Goal: Task Accomplishment & Management: Complete application form

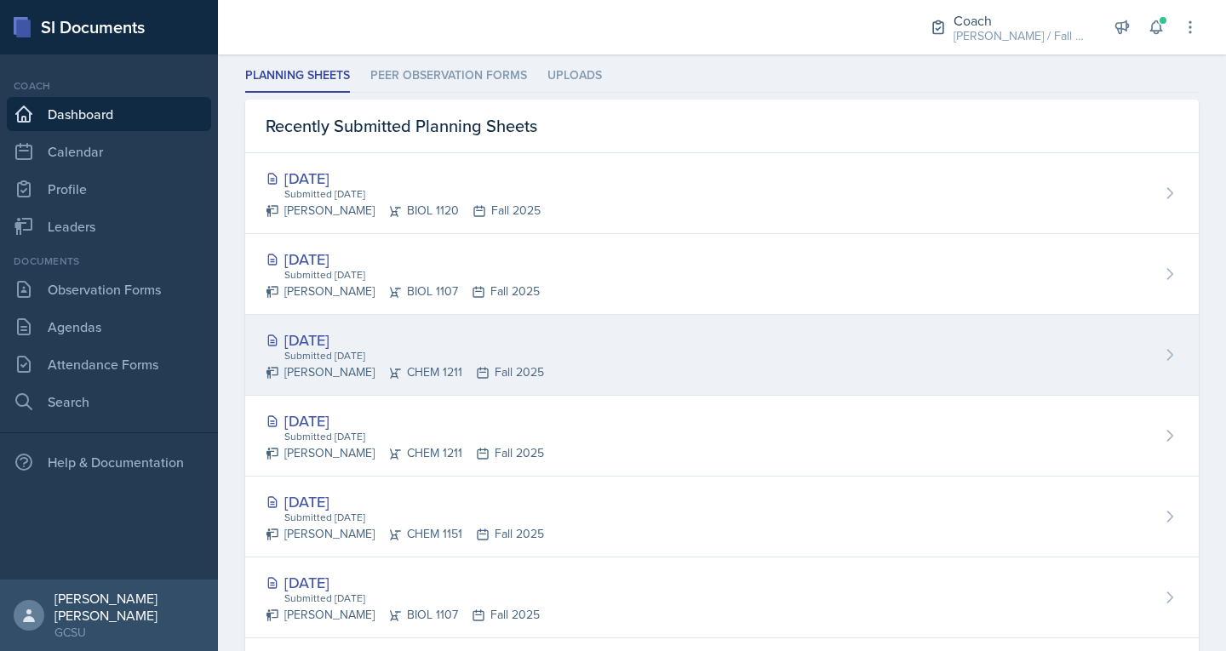
scroll to position [481, 0]
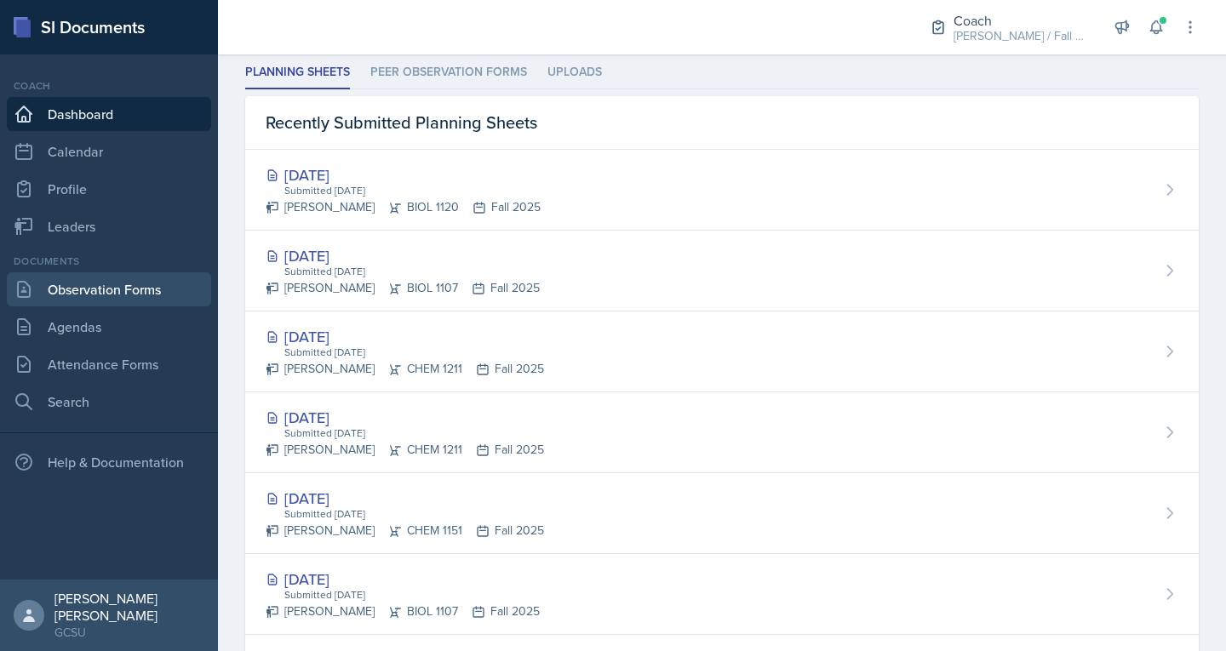
click at [117, 281] on link "Observation Forms" at bounding box center [109, 289] width 204 height 34
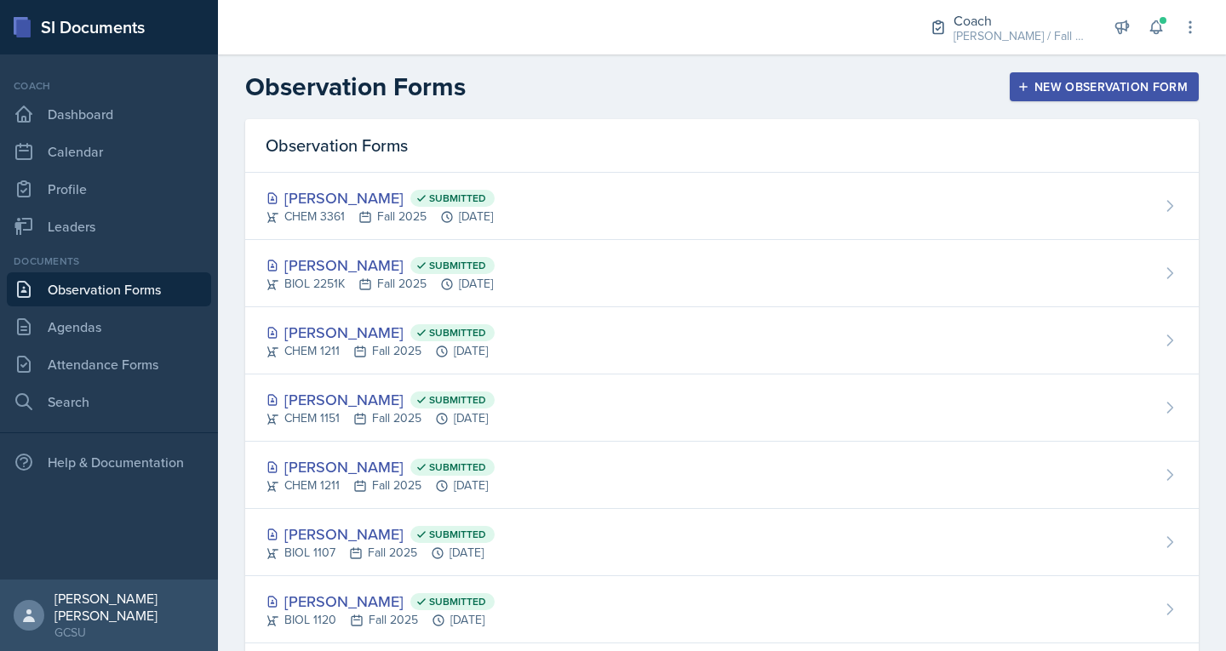
click at [1030, 100] on button "New Observation Form" at bounding box center [1104, 86] width 189 height 29
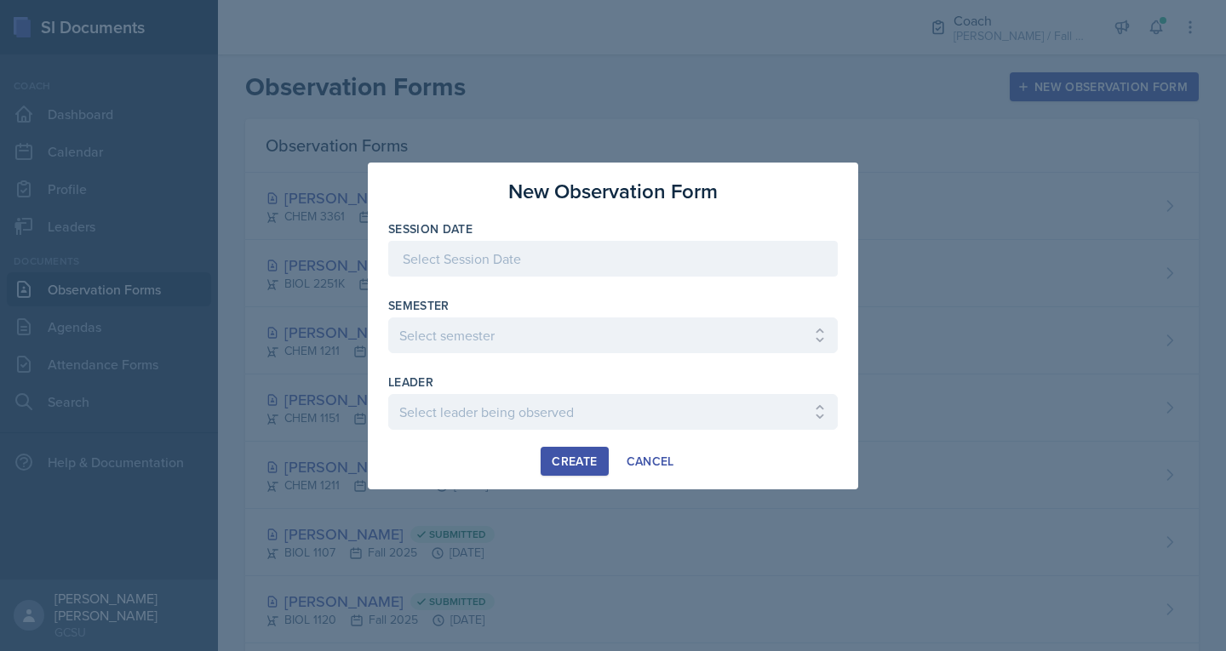
click at [676, 254] on div at bounding box center [613, 259] width 450 height 36
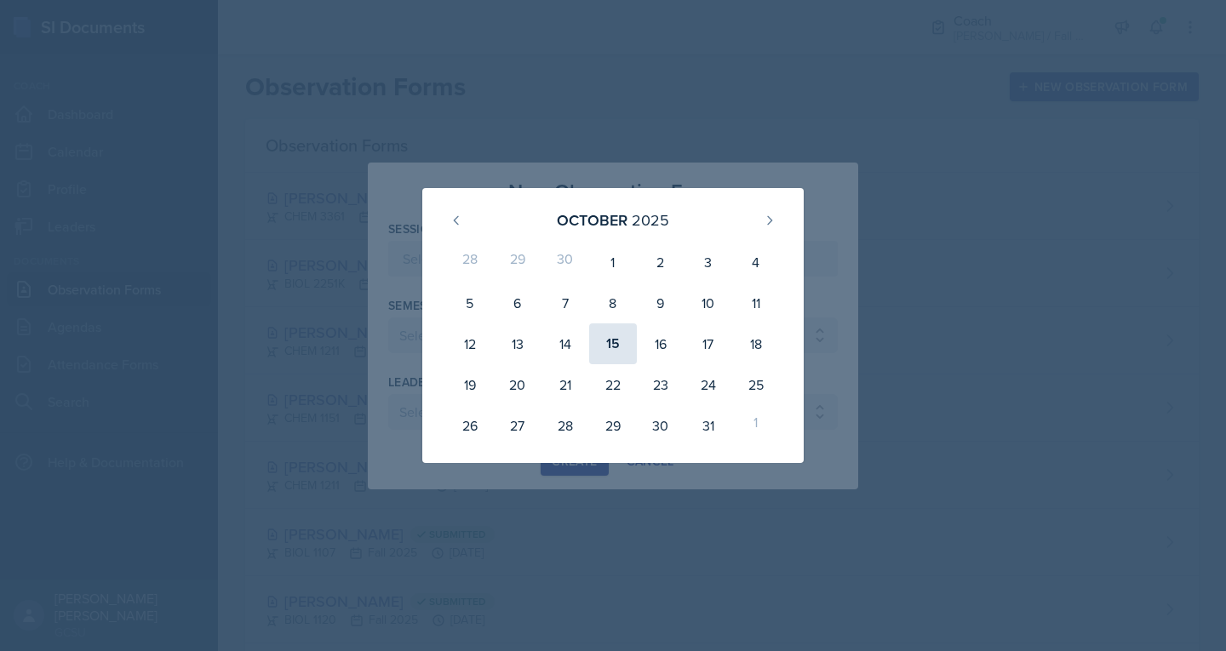
click at [603, 358] on div "15" at bounding box center [613, 344] width 48 height 41
type input "[DATE]"
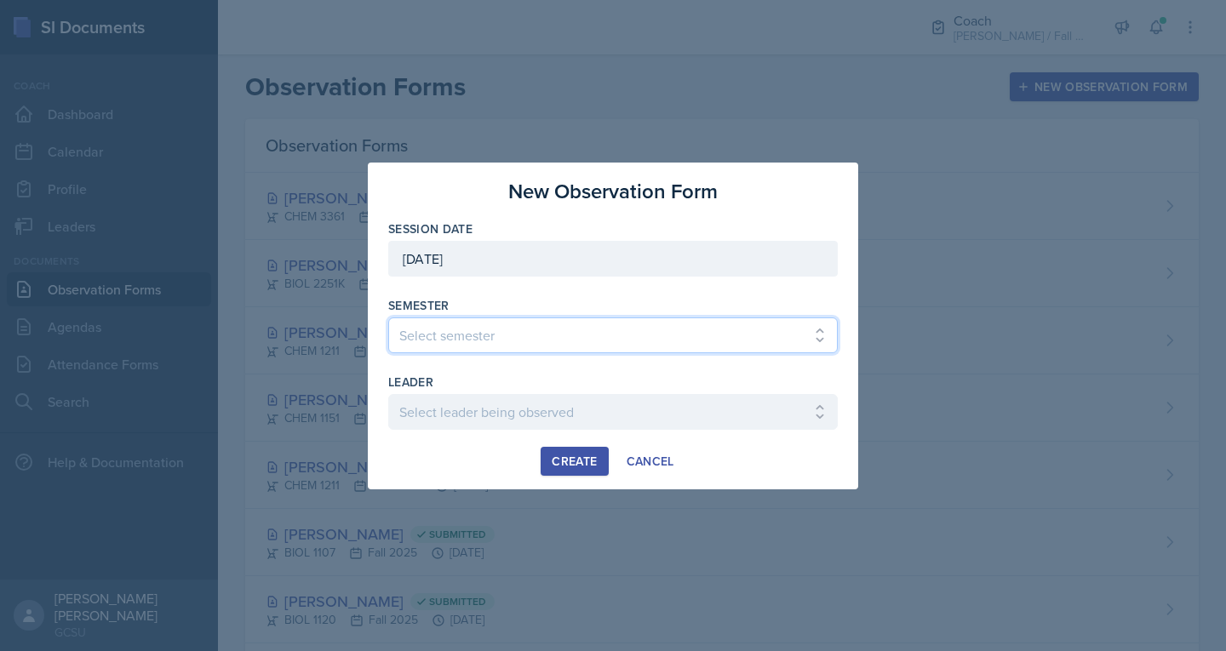
click at [578, 338] on select "Select semester All Spring 2020 Fall 2023 Spring 2019 Spring 2018 Fall 2017 Spr…" at bounding box center [613, 336] width 450 height 36
click at [500, 320] on select "Select semester All Spring 2020 Fall 2023 Spring 2019 Spring 2018 Fall 2017 Spr…" at bounding box center [613, 336] width 450 height 36
click at [498, 320] on select "Select semester All Spring 2020 Fall 2023 Spring 2019 Spring 2018 Fall 2017 Spr…" at bounding box center [613, 336] width 450 height 36
select select "986fdc3e-2246-4ffd-9cb8-78666de4ebed"
click at [388, 318] on select "Select semester All Spring 2020 Fall 2023 Spring 2019 Spring 2018 Fall 2017 Spr…" at bounding box center [613, 336] width 450 height 36
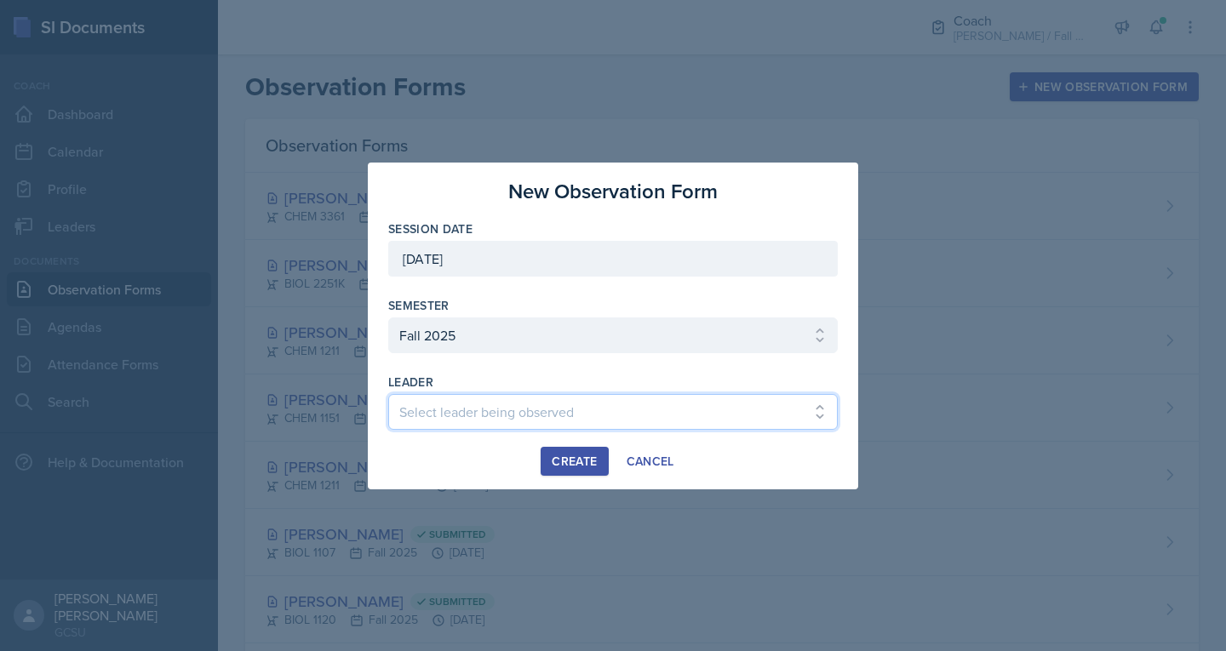
click at [455, 415] on select "Select leader being observed [PERSON_NAME] / MATH 1113 / [PERSON_NAME] [PERSON_…" at bounding box center [613, 412] width 450 height 36
select select "ce20c209-9346-41d9-a060-525d3df9a6e9"
click at [388, 394] on select "Select leader being observed [PERSON_NAME] / MATH 1113 / [PERSON_NAME] [PERSON_…" at bounding box center [613, 412] width 450 height 36
click at [568, 462] on div "Create" at bounding box center [574, 462] width 45 height 14
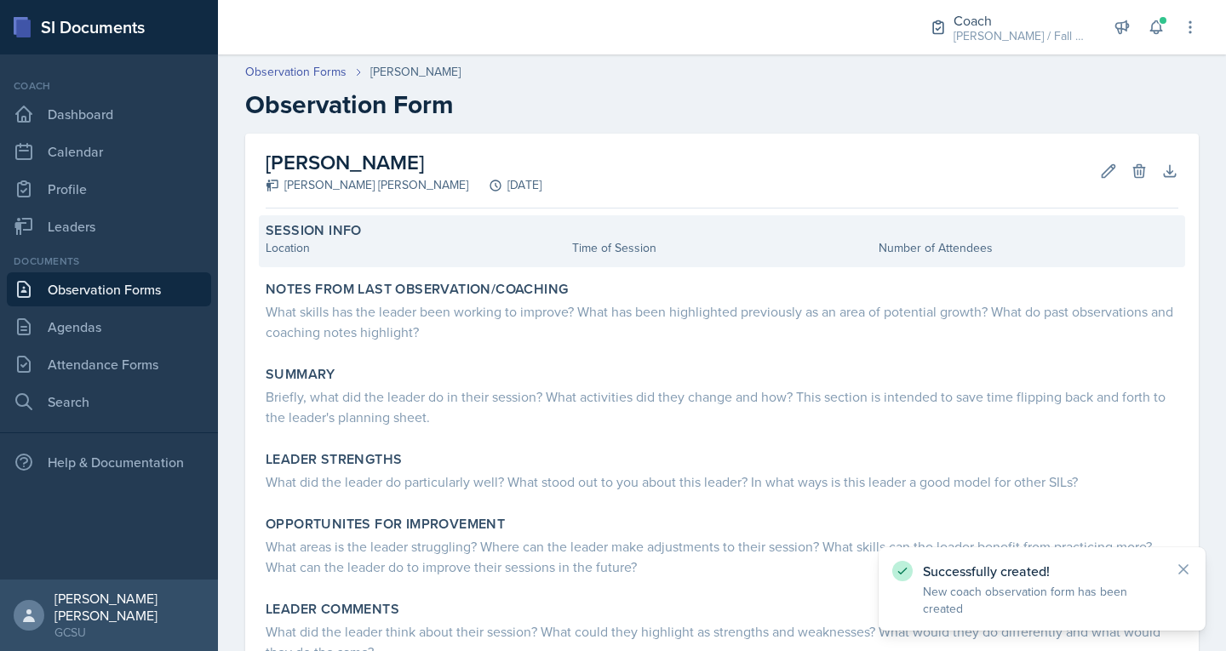
click at [382, 256] on div "Location" at bounding box center [416, 248] width 300 height 18
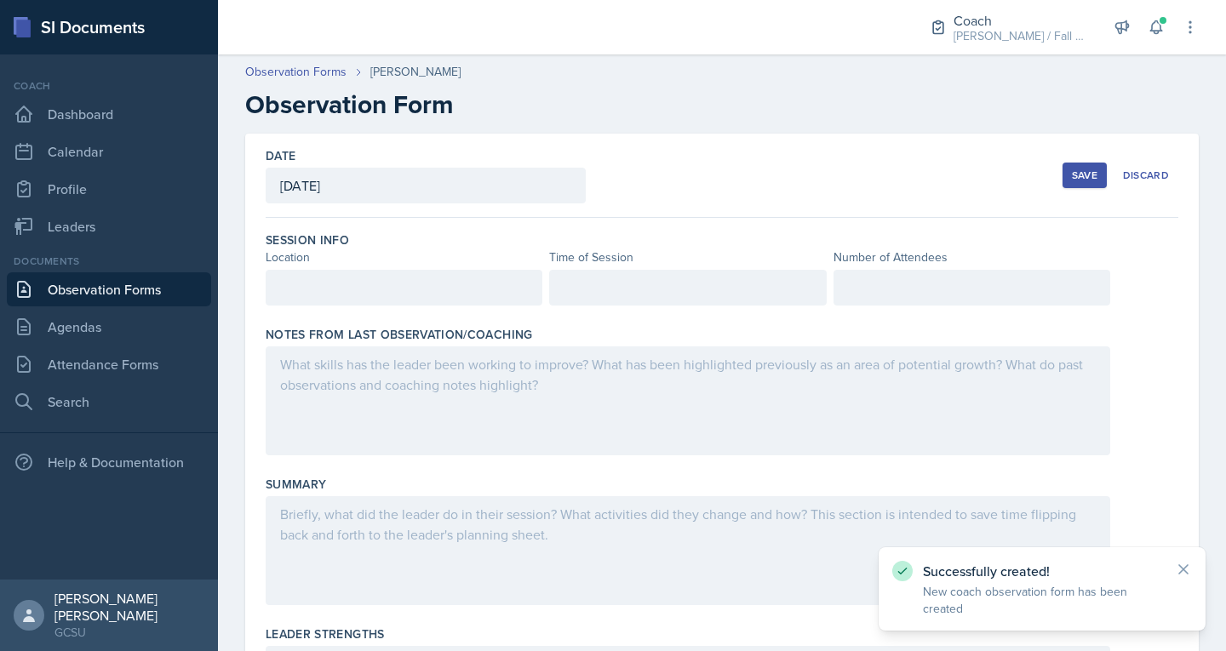
click at [351, 295] on div at bounding box center [404, 288] width 277 height 36
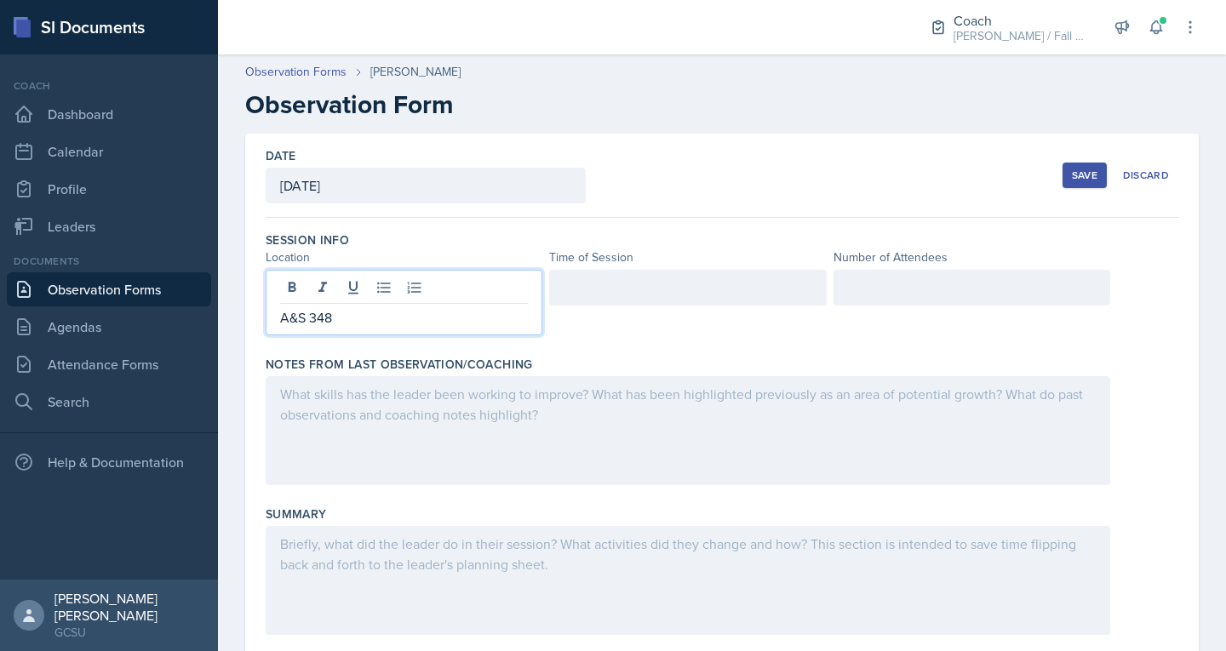
click at [584, 292] on div at bounding box center [687, 288] width 277 height 36
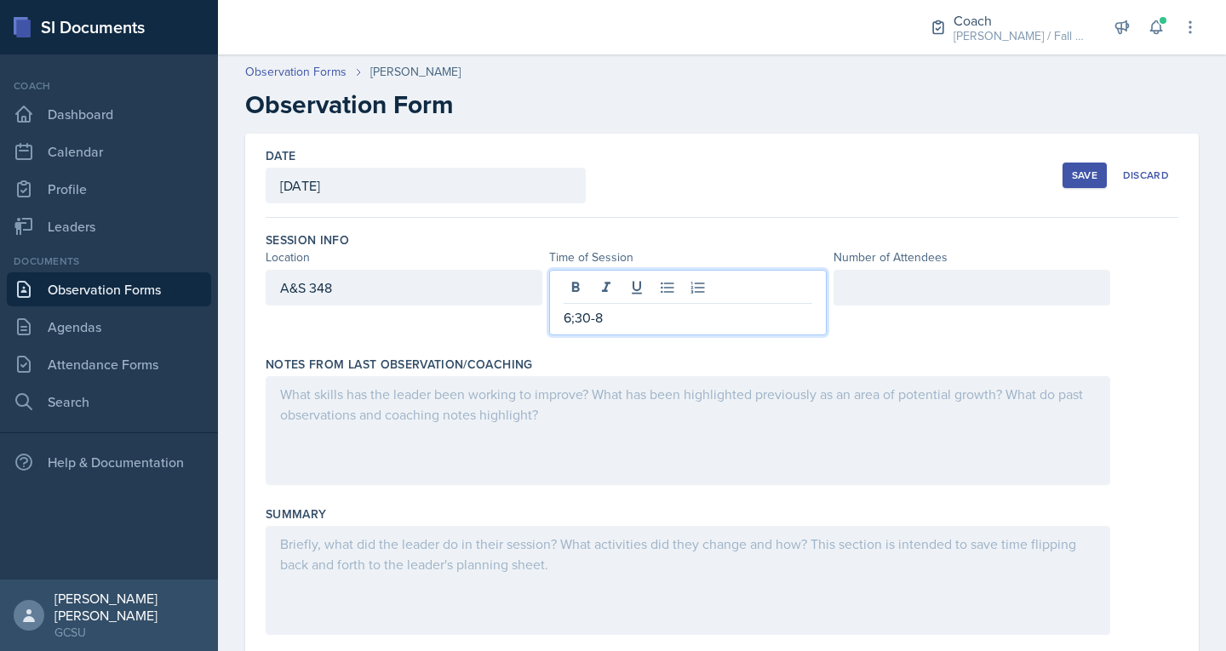
click at [571, 317] on p "6;30-8" at bounding box center [688, 317] width 248 height 20
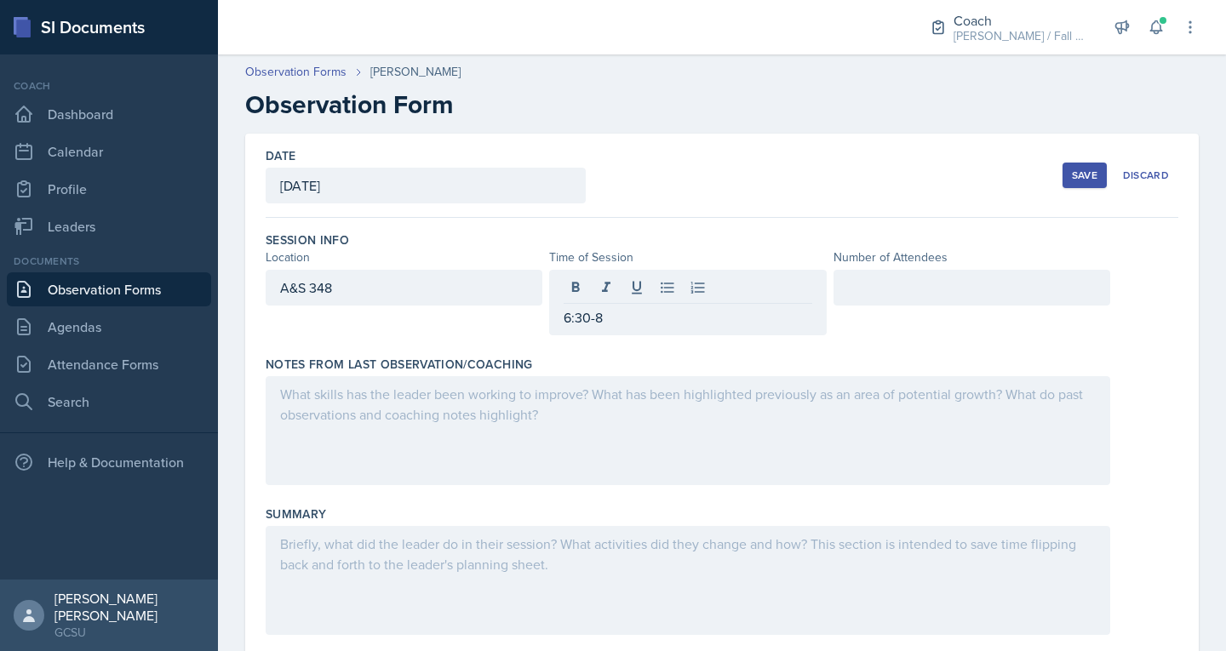
click at [913, 301] on div at bounding box center [972, 288] width 277 height 36
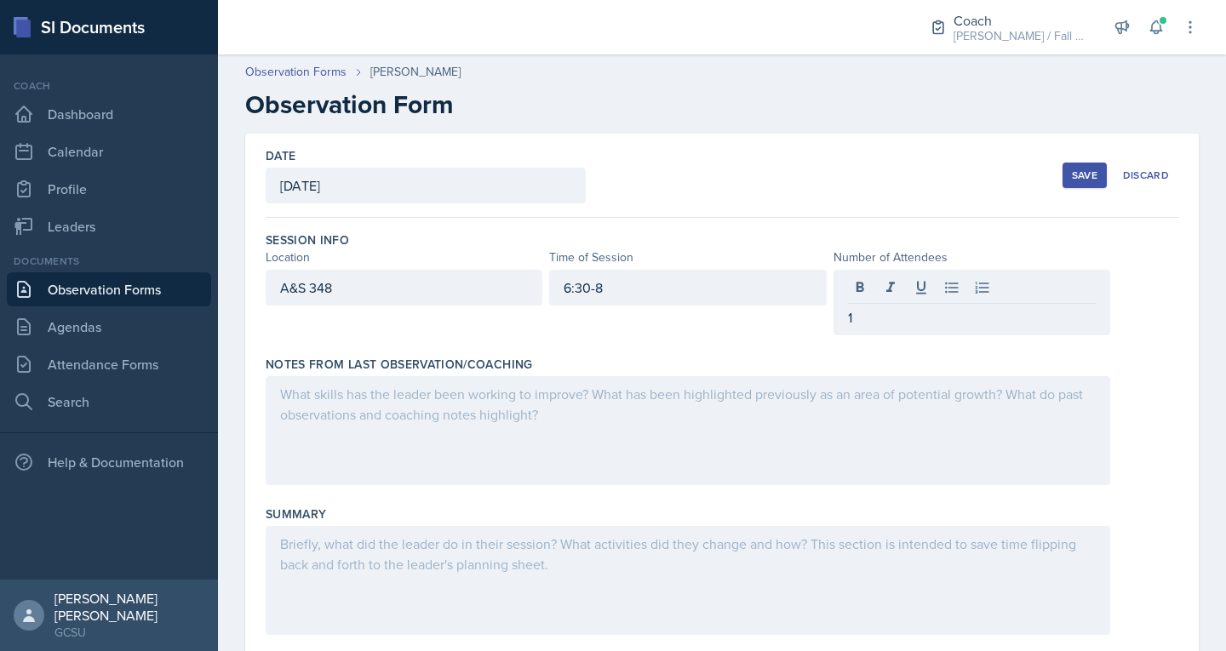
click at [700, 436] on div at bounding box center [688, 430] width 845 height 109
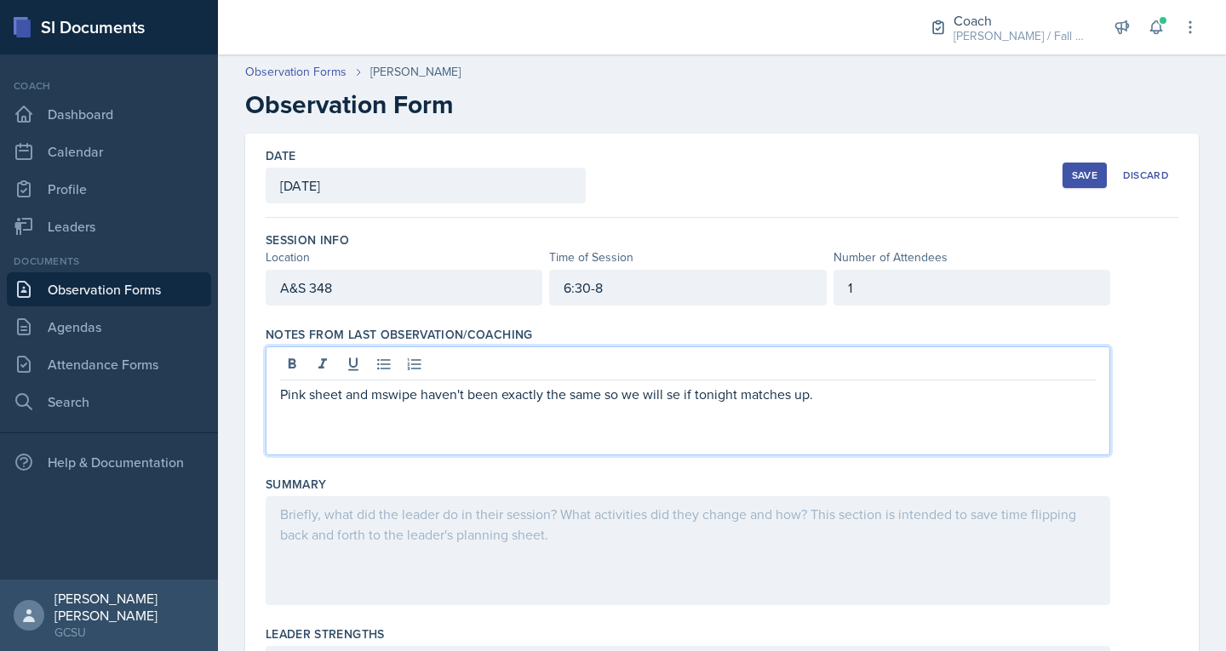
click at [522, 513] on div at bounding box center [688, 550] width 845 height 109
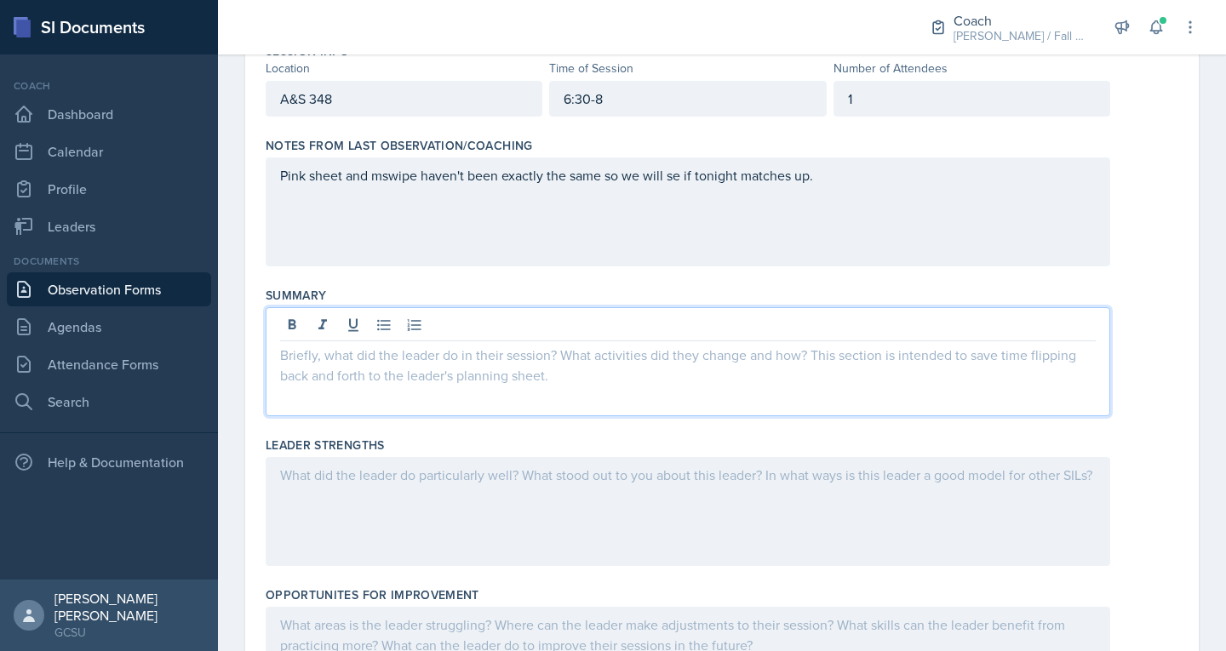
scroll to position [190, 0]
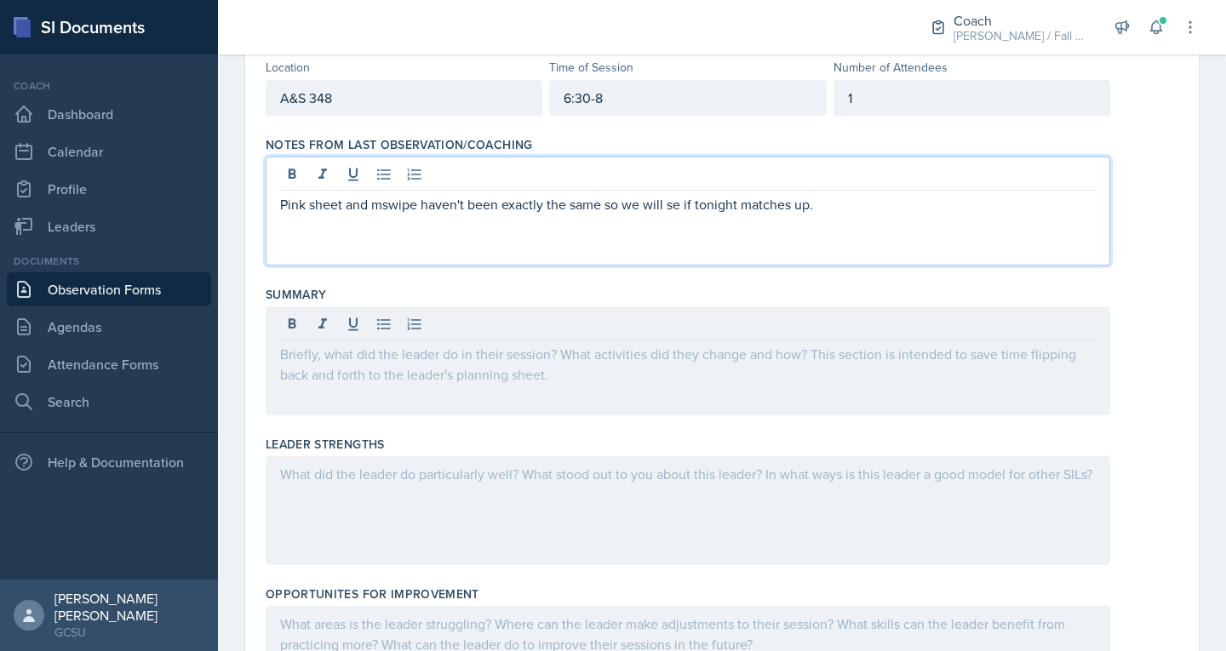
click at [682, 183] on div "Pink sheet and mswipe haven't been exactly the same so we will se if tonight ma…" at bounding box center [688, 211] width 845 height 109
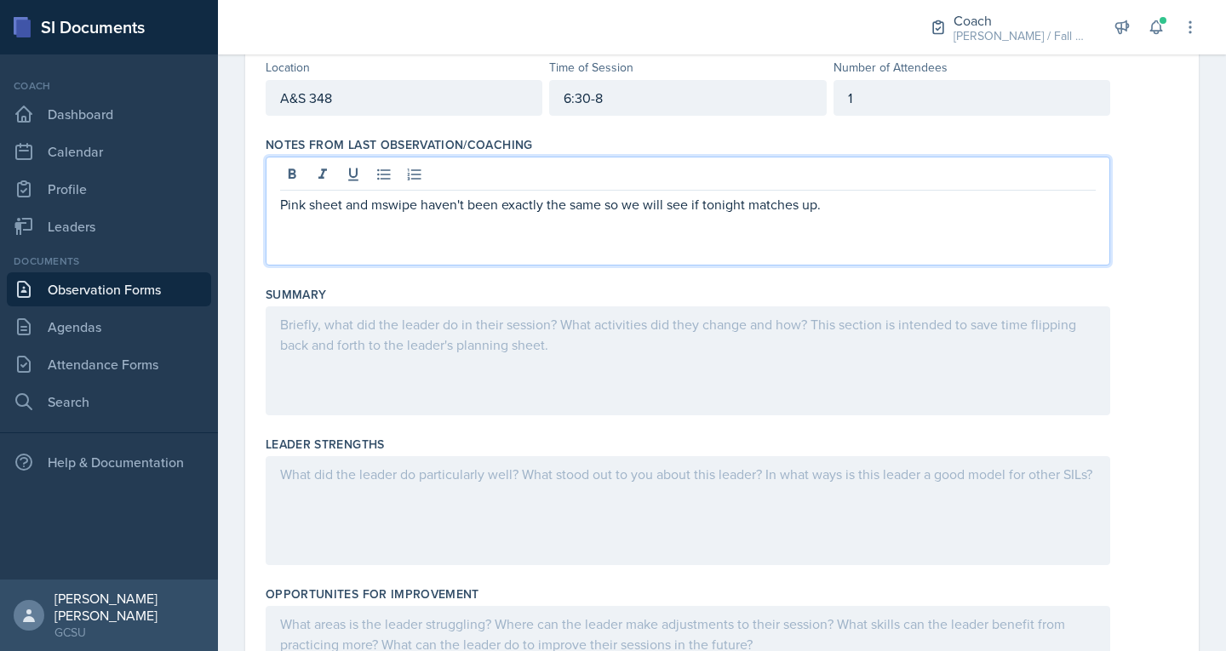
click at [490, 544] on div at bounding box center [688, 510] width 845 height 109
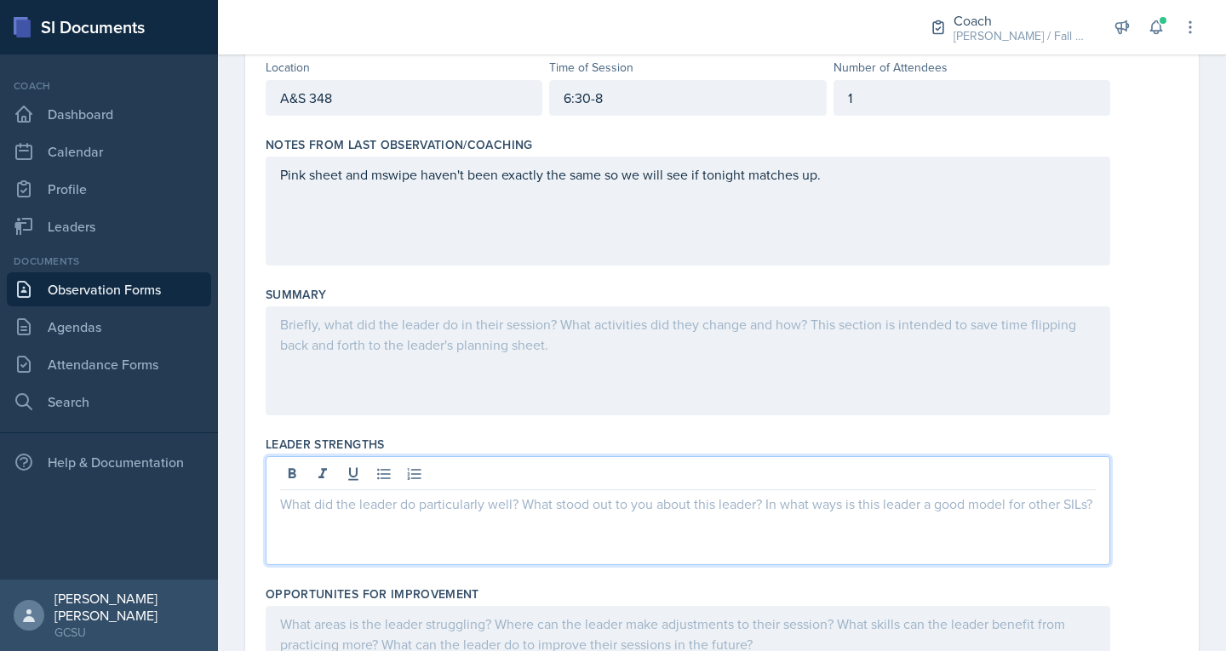
scroll to position [220, 0]
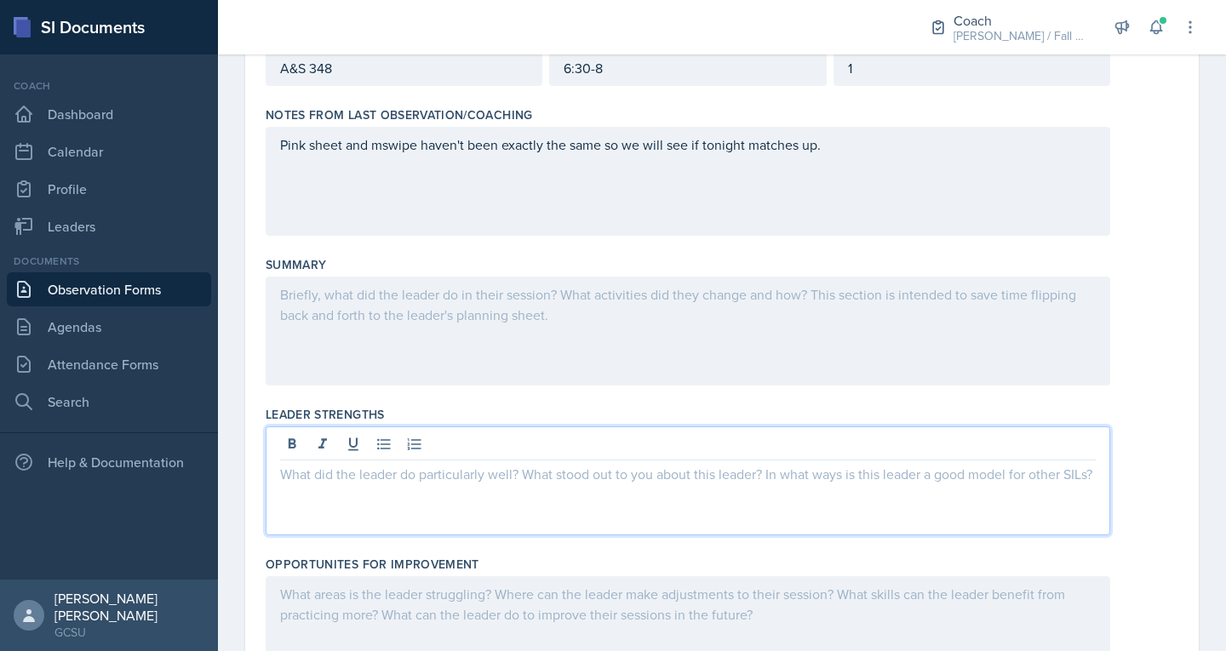
click at [467, 330] on div at bounding box center [688, 331] width 845 height 109
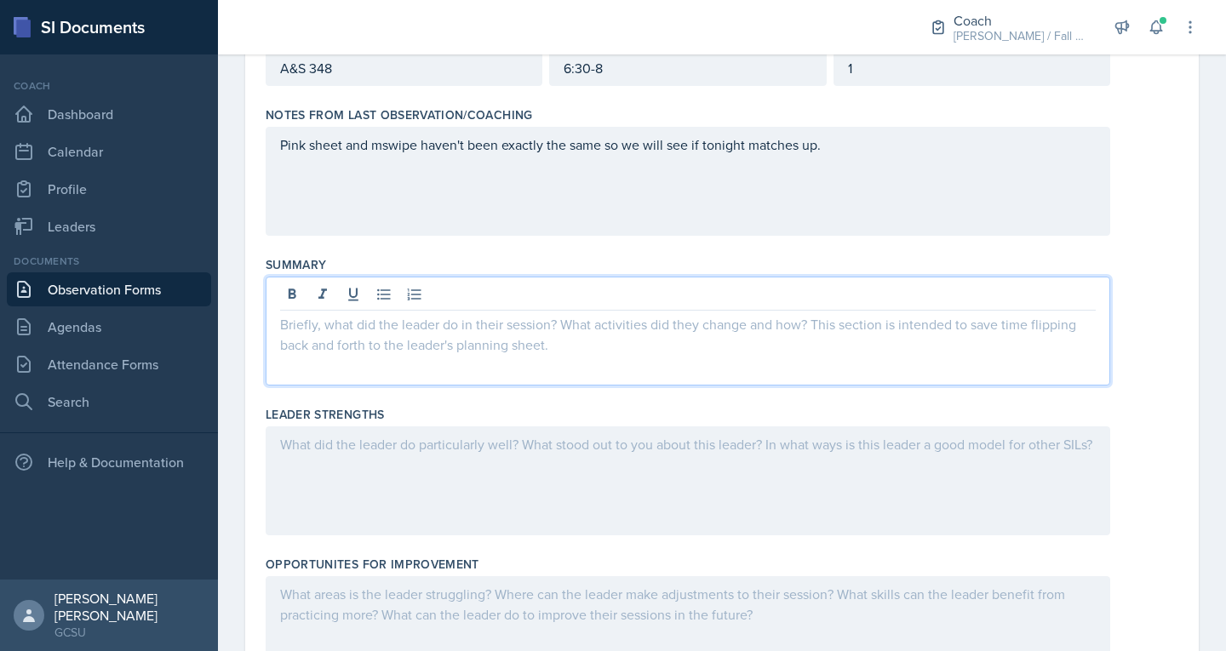
scroll to position [249, 0]
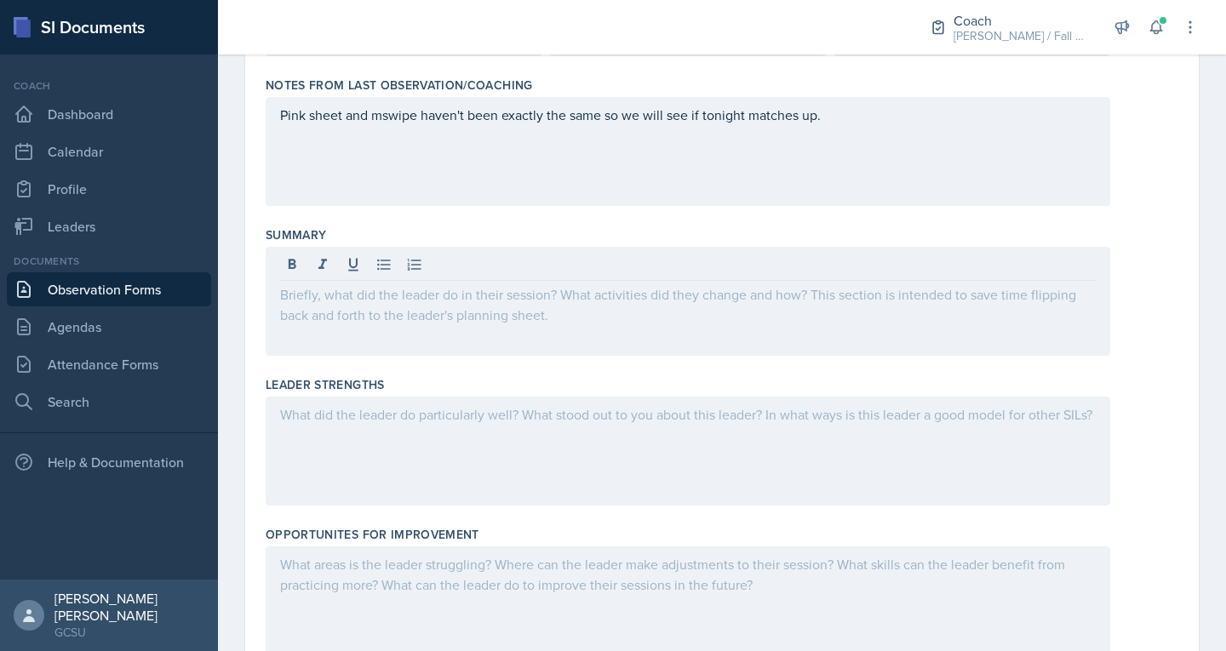
click at [597, 230] on div "Summary" at bounding box center [722, 235] width 913 height 17
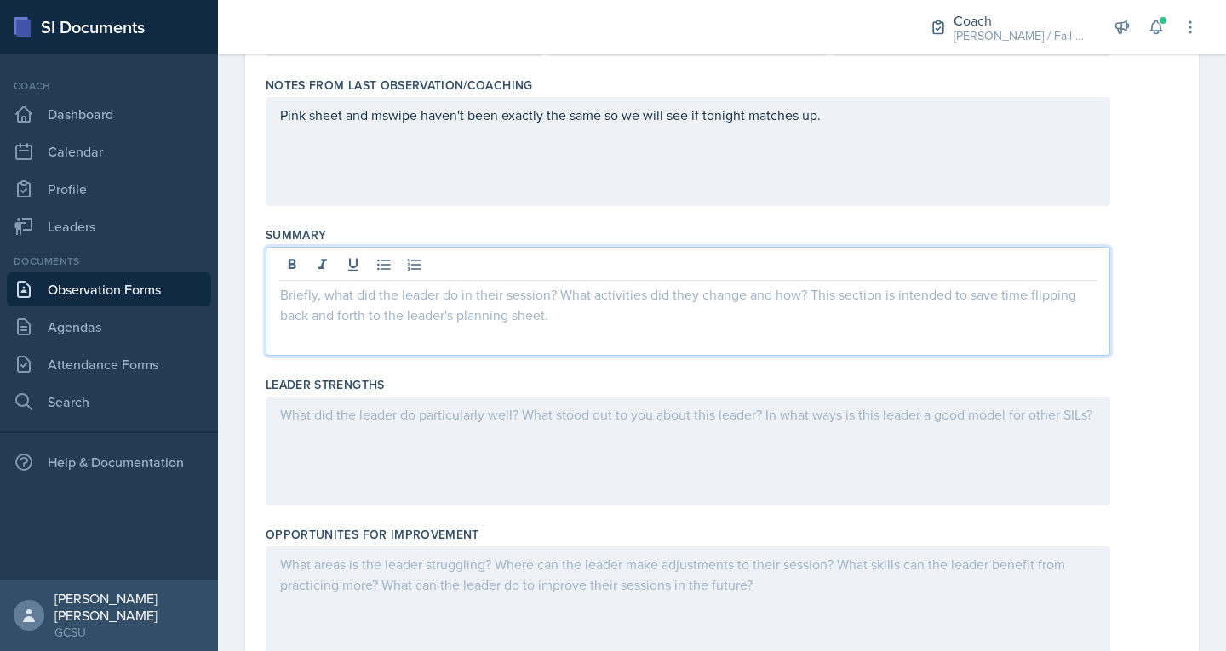
click at [457, 268] on div at bounding box center [688, 301] width 845 height 109
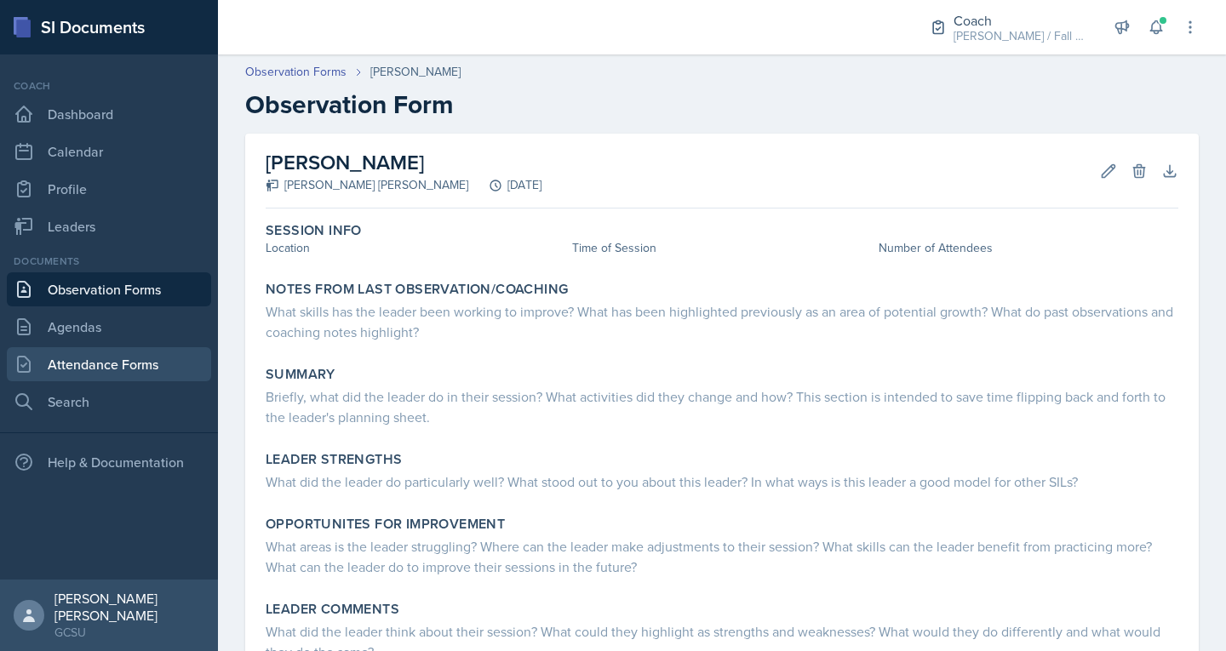
click at [67, 358] on link "Attendance Forms" at bounding box center [109, 364] width 204 height 34
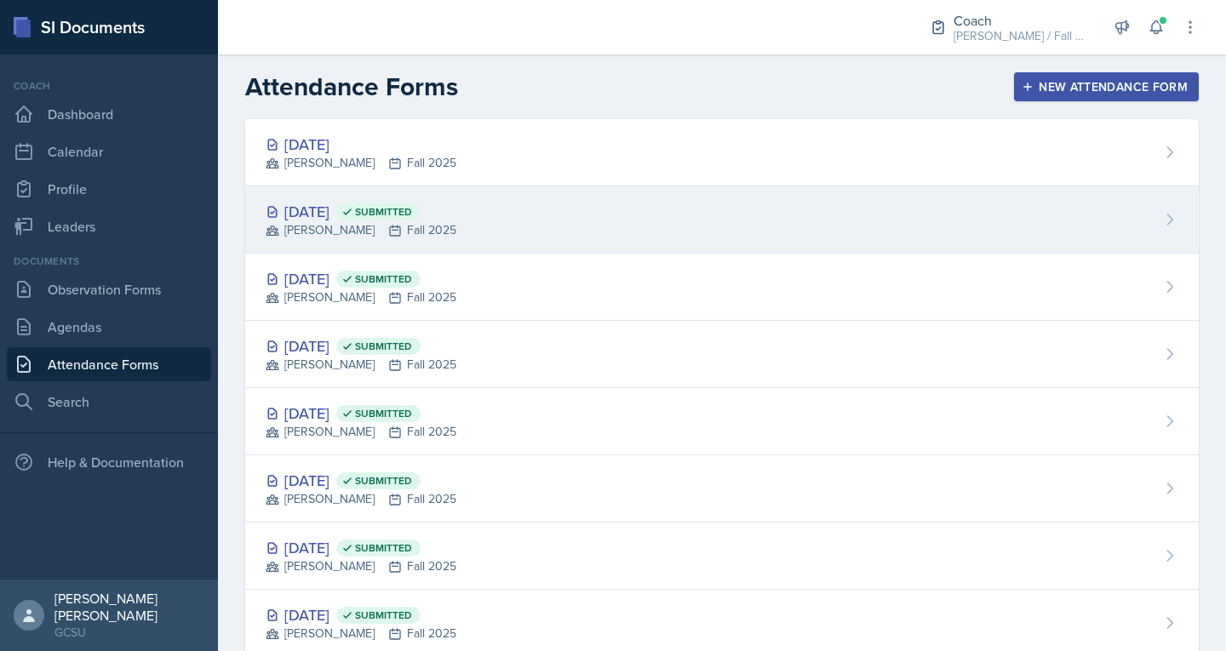
click at [412, 208] on span "Submitted" at bounding box center [383, 212] width 57 height 14
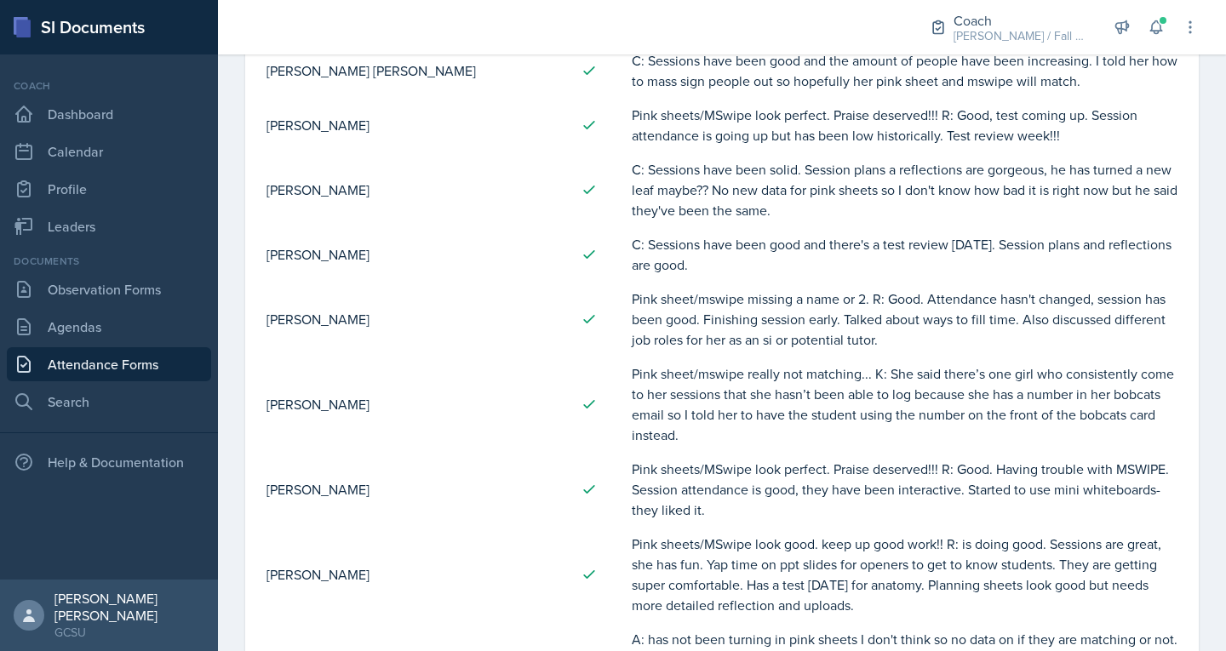
scroll to position [536, 0]
click at [119, 225] on link "Leaders" at bounding box center [109, 226] width 204 height 34
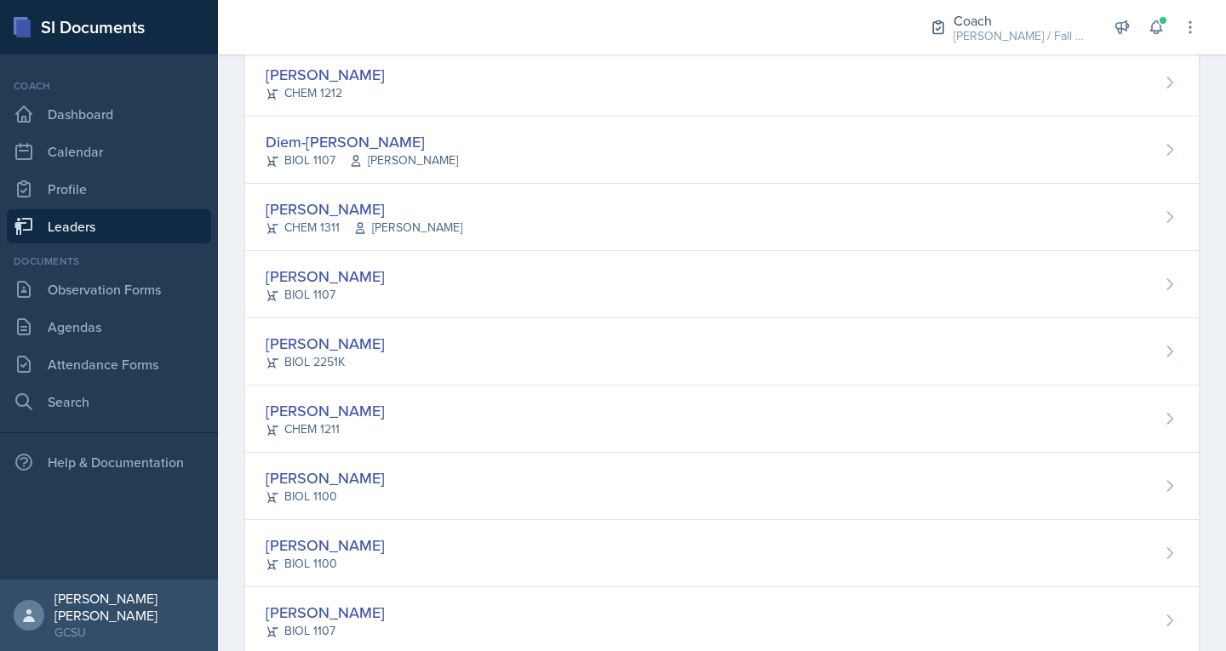
scroll to position [1001, 0]
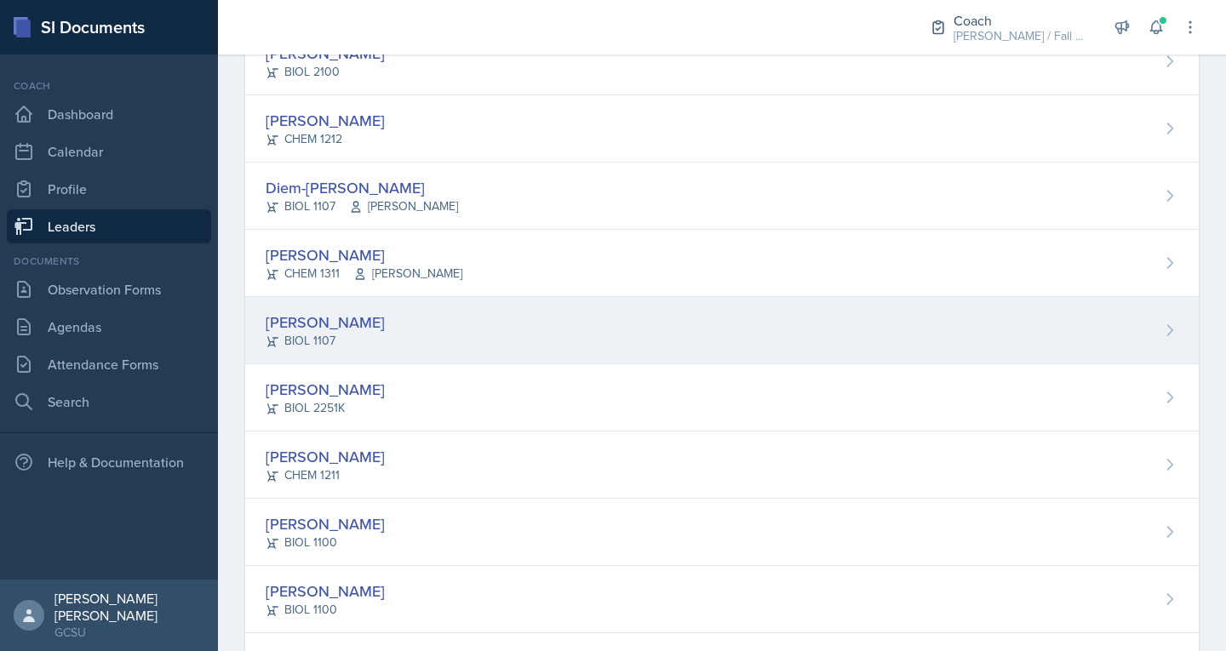
click at [336, 346] on div "BIOL 1107" at bounding box center [325, 341] width 119 height 18
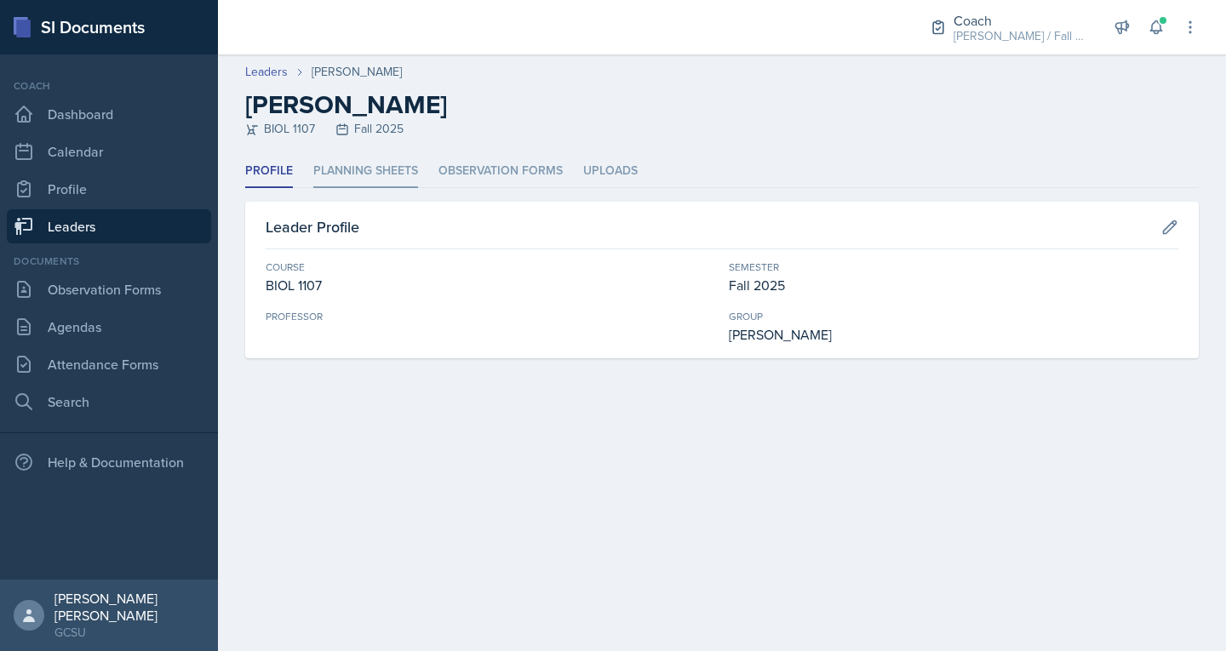
click at [326, 182] on li "Planning Sheets" at bounding box center [365, 171] width 105 height 33
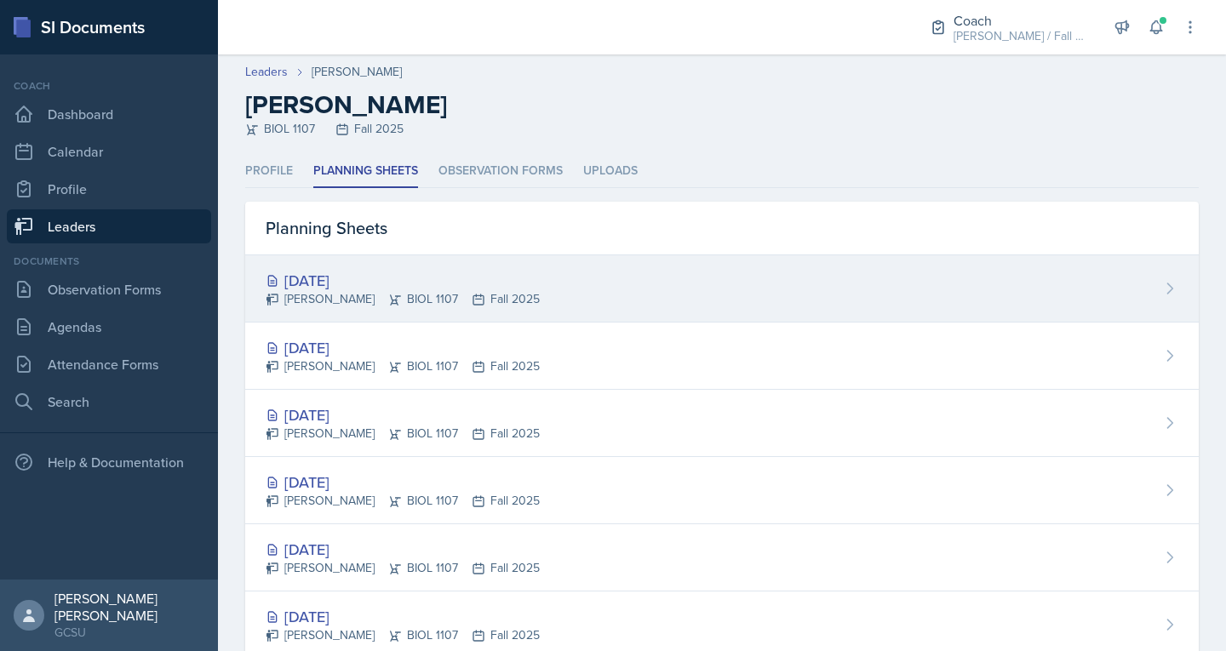
click at [312, 301] on div "Olivia Hood BIOL 1107 Fall 2025" at bounding box center [403, 299] width 274 height 18
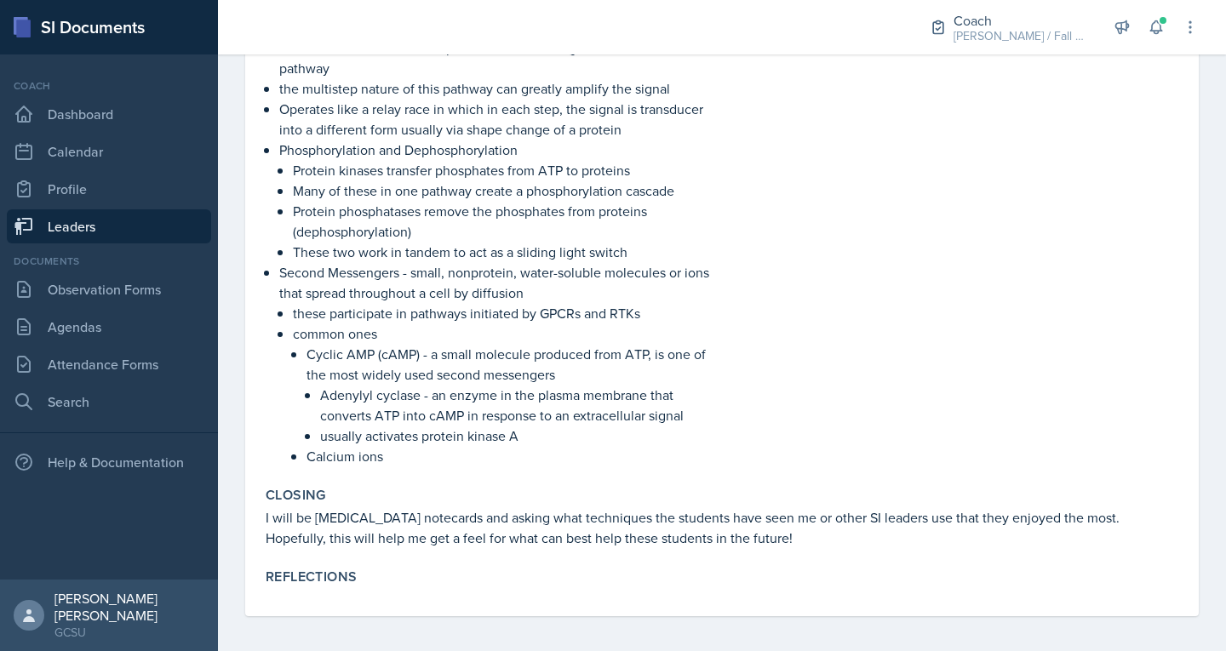
scroll to position [1558, 0]
